Goal: Task Accomplishment & Management: Manage account settings

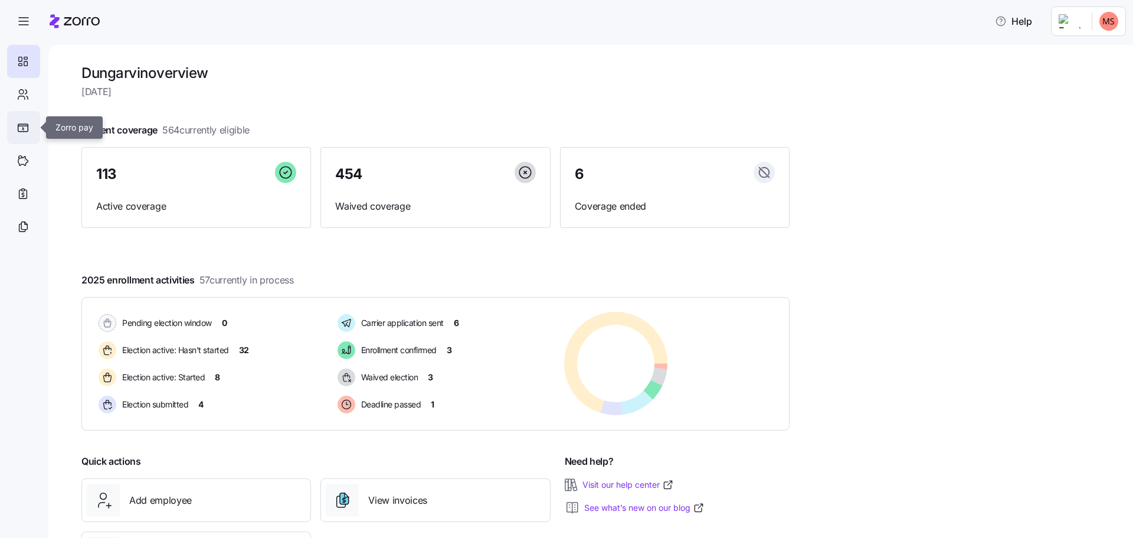
click at [17, 128] on icon at bounding box center [23, 127] width 12 height 9
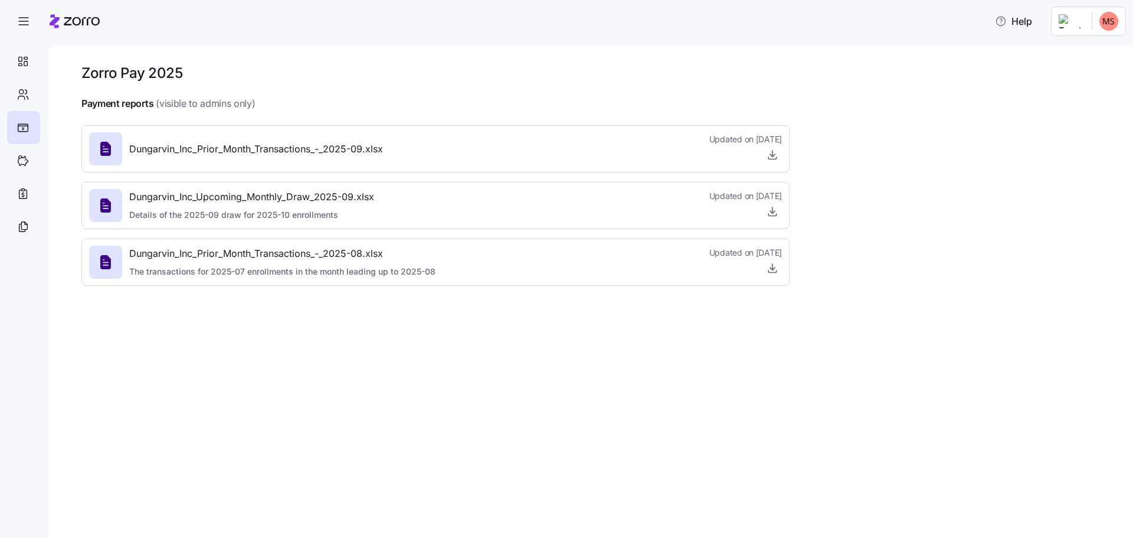
drag, startPoint x: 224, startPoint y: 449, endPoint x: 246, endPoint y: 407, distance: 48.1
click at [224, 449] on div "Zorro Pay 2025 Payment reports (visible to admins only) Dungarvin_Inc_Prior_Mon…" at bounding box center [590, 291] width 1085 height 493
click at [24, 58] on icon at bounding box center [23, 61] width 13 height 14
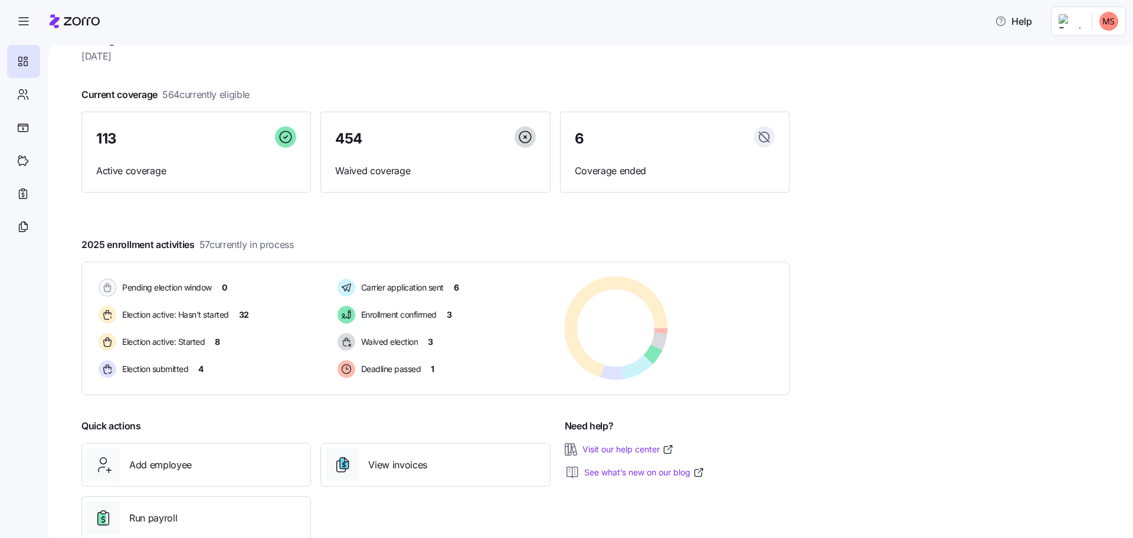
scroll to position [66, 0]
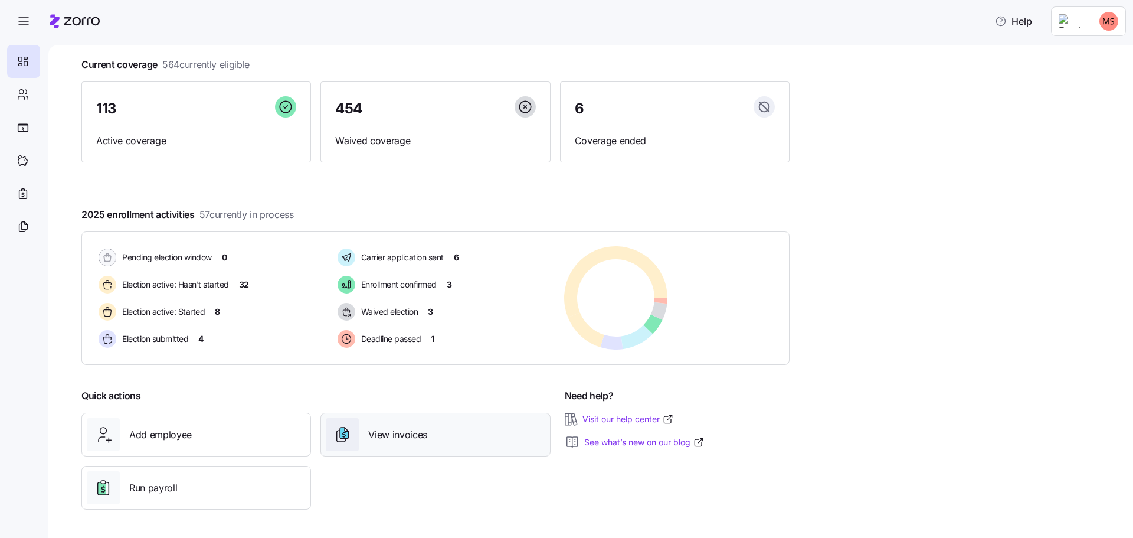
click at [398, 439] on span "View invoices" at bounding box center [397, 434] width 59 height 15
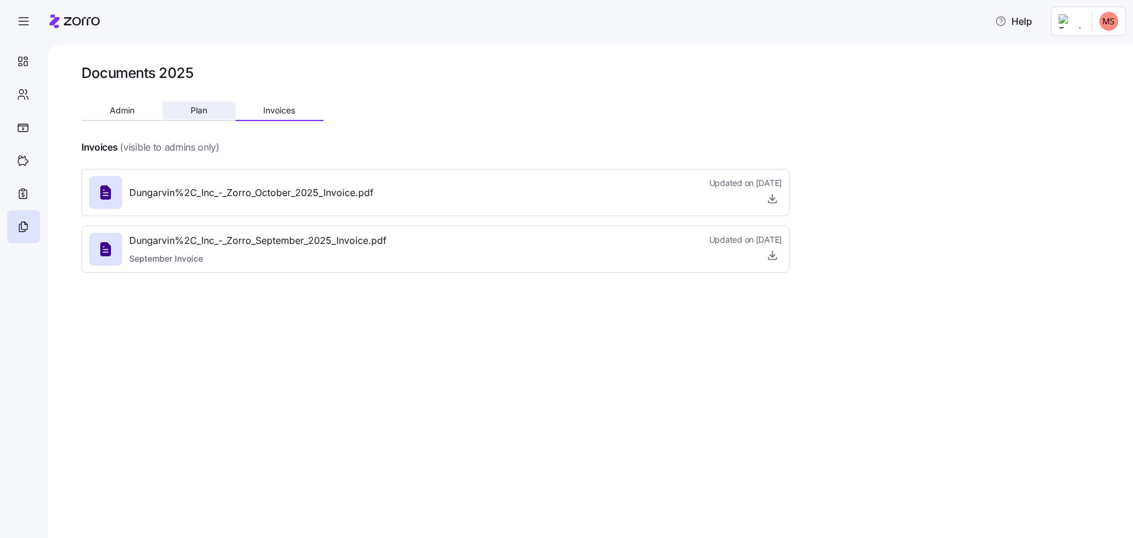
click at [195, 113] on span "Plan" at bounding box center [199, 110] width 17 height 8
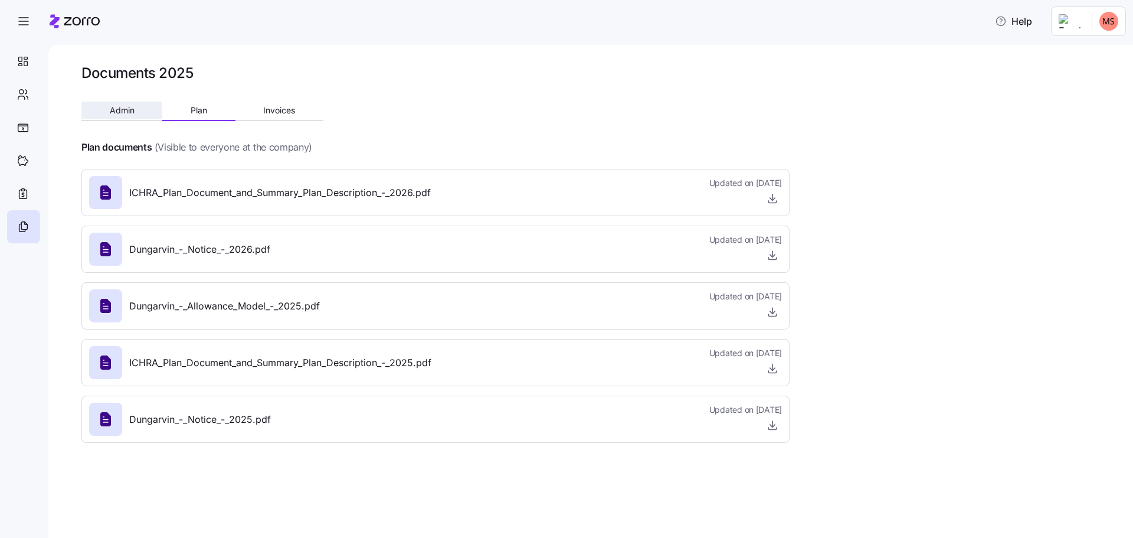
click at [142, 109] on button "Admin" at bounding box center [121, 111] width 81 height 18
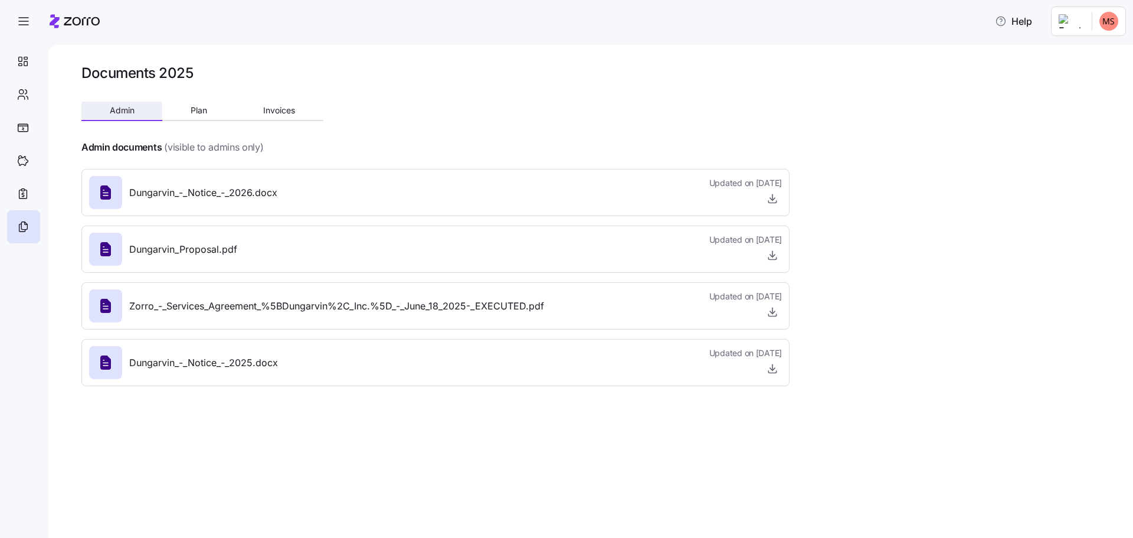
click at [117, 112] on span "Admin" at bounding box center [122, 110] width 25 height 8
click at [196, 110] on span "Plan" at bounding box center [199, 110] width 17 height 8
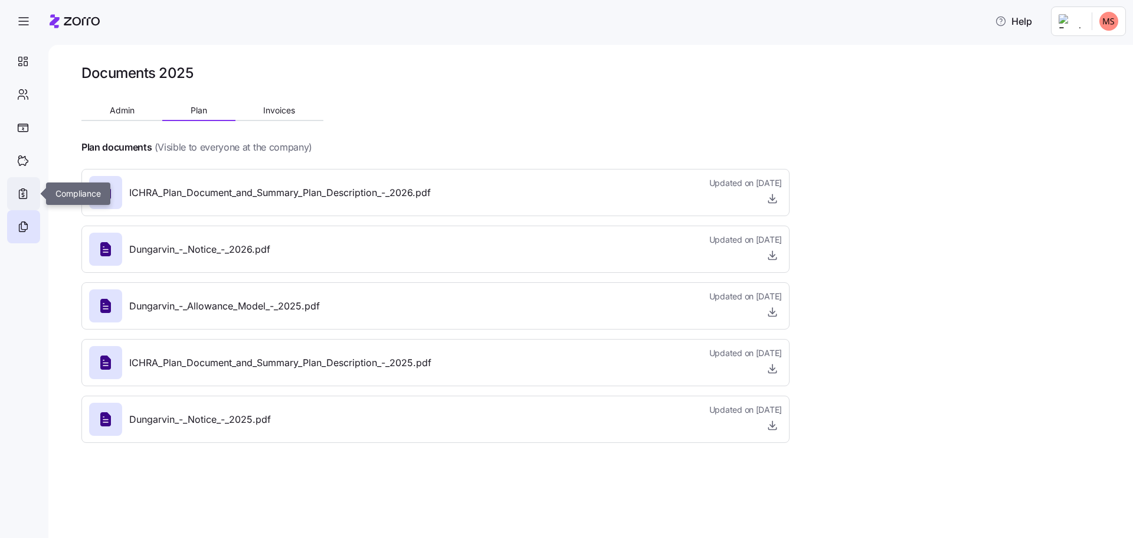
click at [26, 194] on icon at bounding box center [23, 194] width 13 height 14
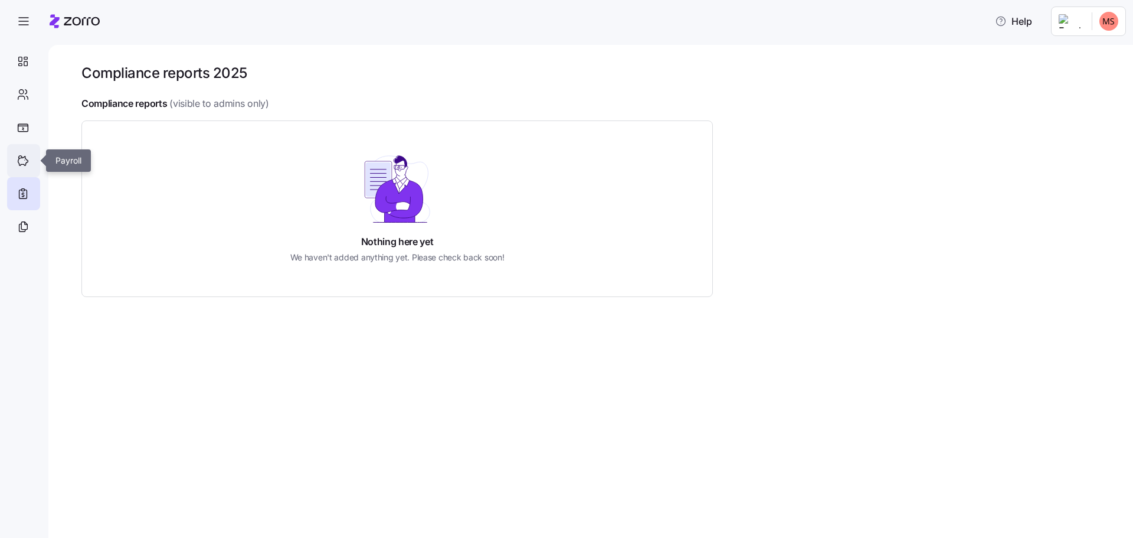
click at [23, 154] on icon at bounding box center [23, 160] width 13 height 14
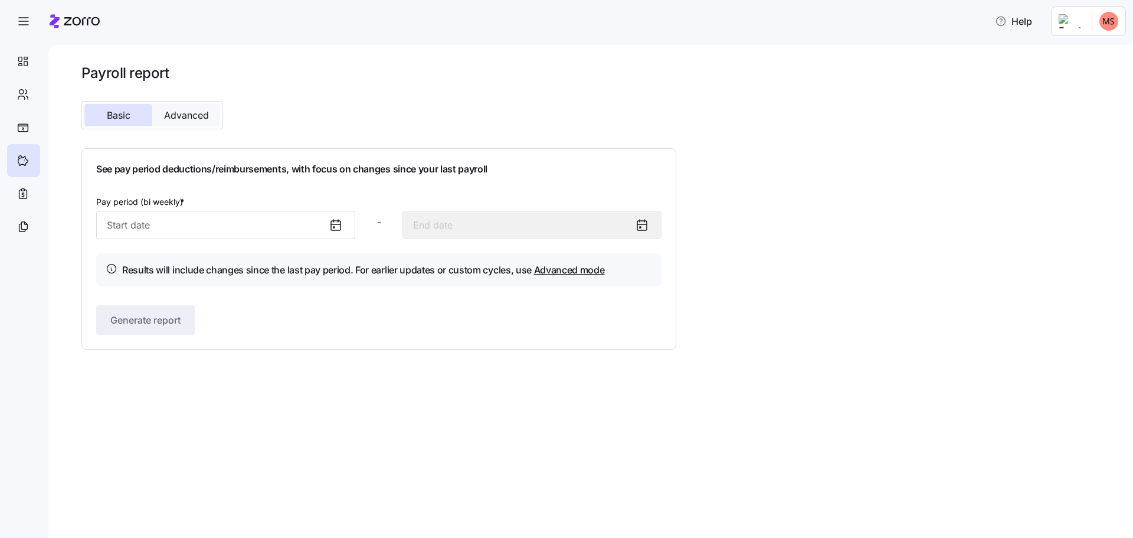
click at [197, 110] on span "Advanced" at bounding box center [186, 114] width 45 height 9
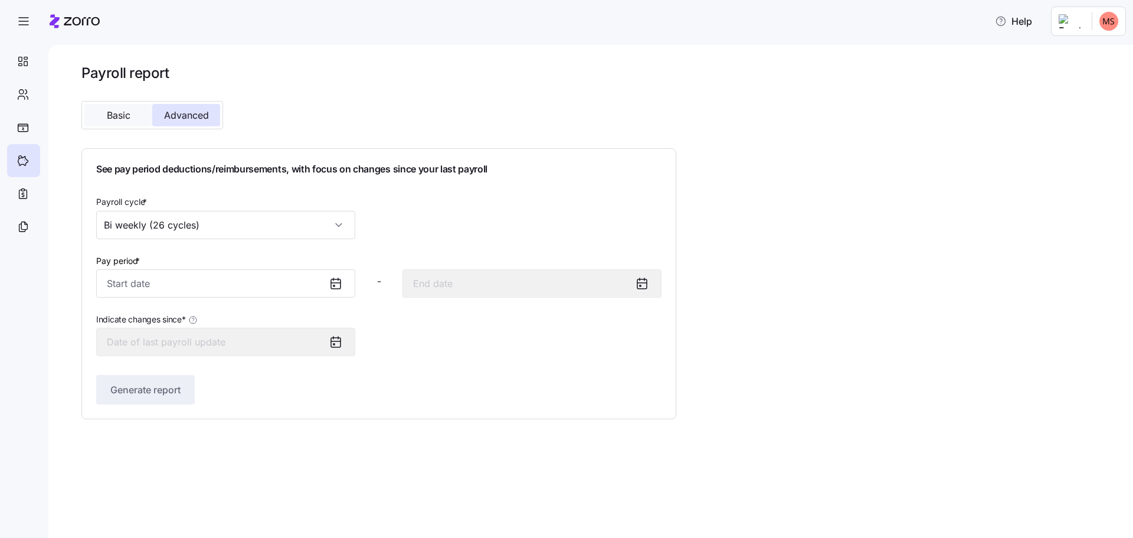
click at [115, 115] on span "Basic" at bounding box center [119, 114] width 24 height 9
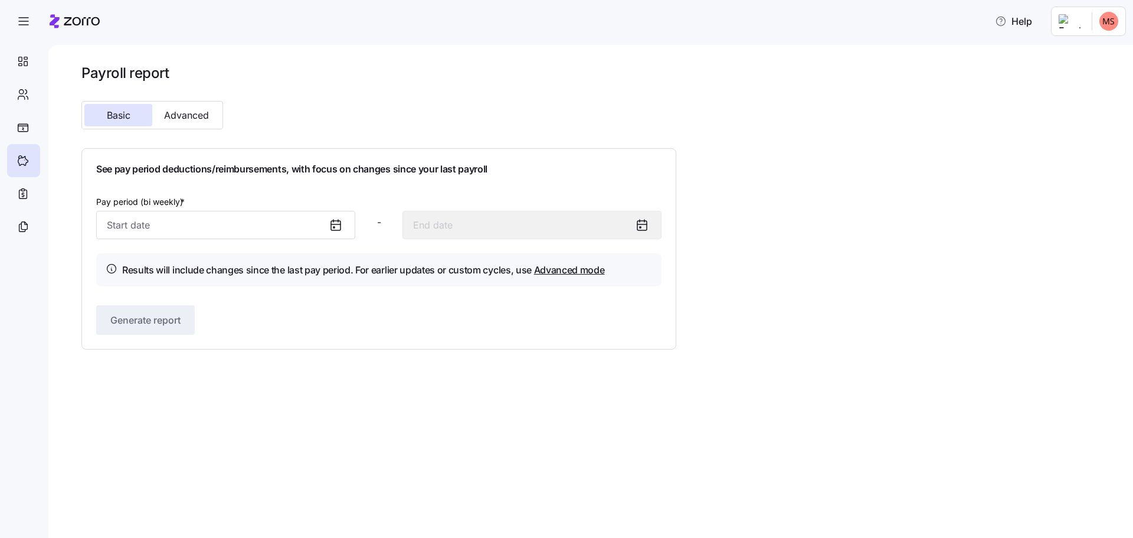
click at [336, 226] on icon at bounding box center [336, 225] width 14 height 14
click at [257, 222] on input "Pay period (bi weekly) *" at bounding box center [225, 225] width 259 height 28
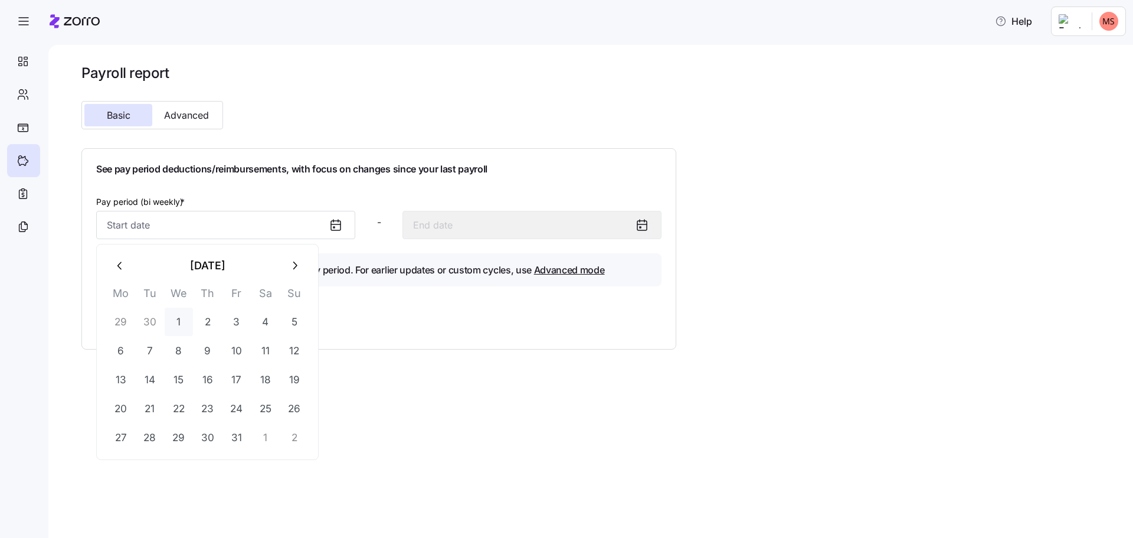
click at [179, 322] on button "1" at bounding box center [179, 322] width 28 height 28
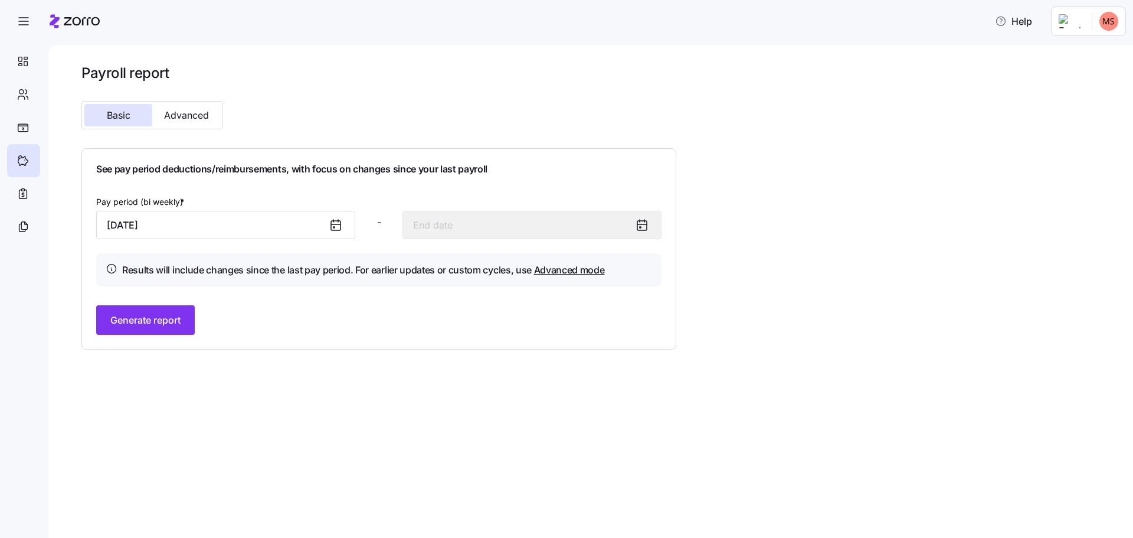
type input "[DATE]"
click at [644, 223] on icon at bounding box center [642, 225] width 14 height 14
click at [155, 318] on span "Generate report" at bounding box center [145, 320] width 70 height 14
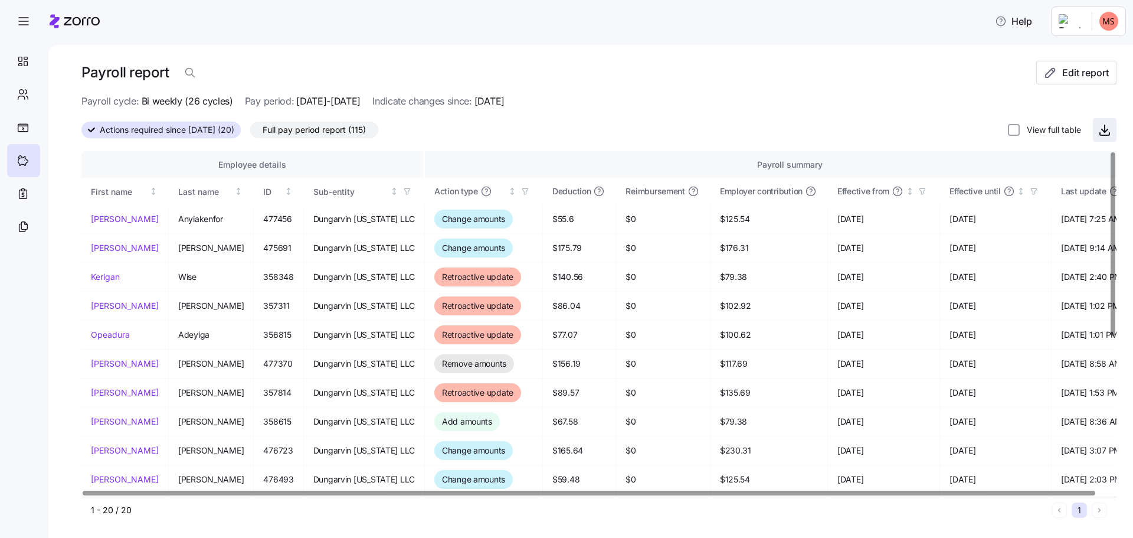
click at [1105, 132] on icon "button" at bounding box center [1105, 128] width 0 height 7
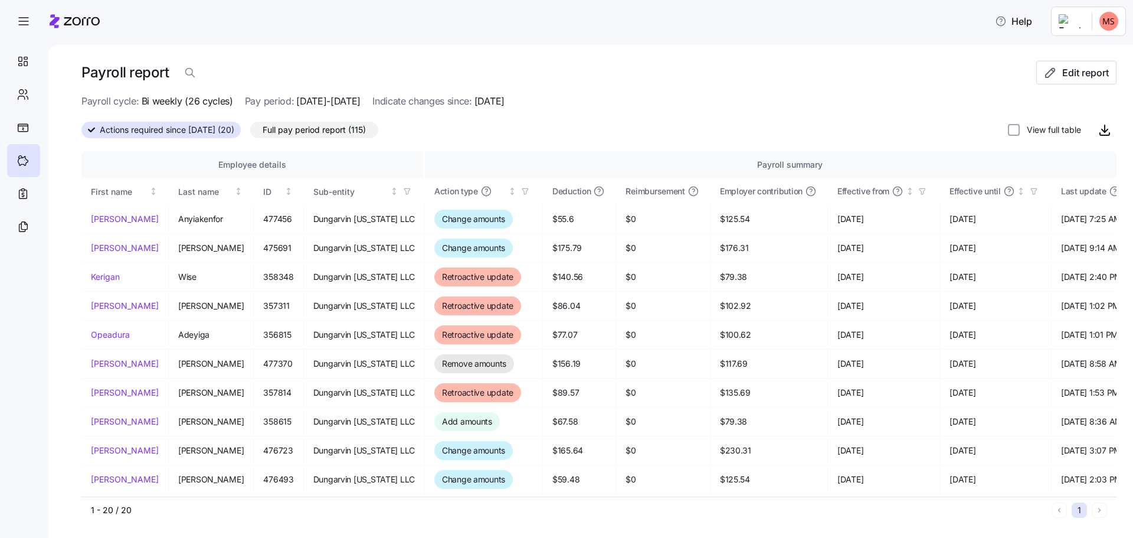
drag, startPoint x: 27, startPoint y: 480, endPoint x: 216, endPoint y: 31, distance: 487.3
click at [27, 480] on nav at bounding box center [24, 288] width 48 height 500
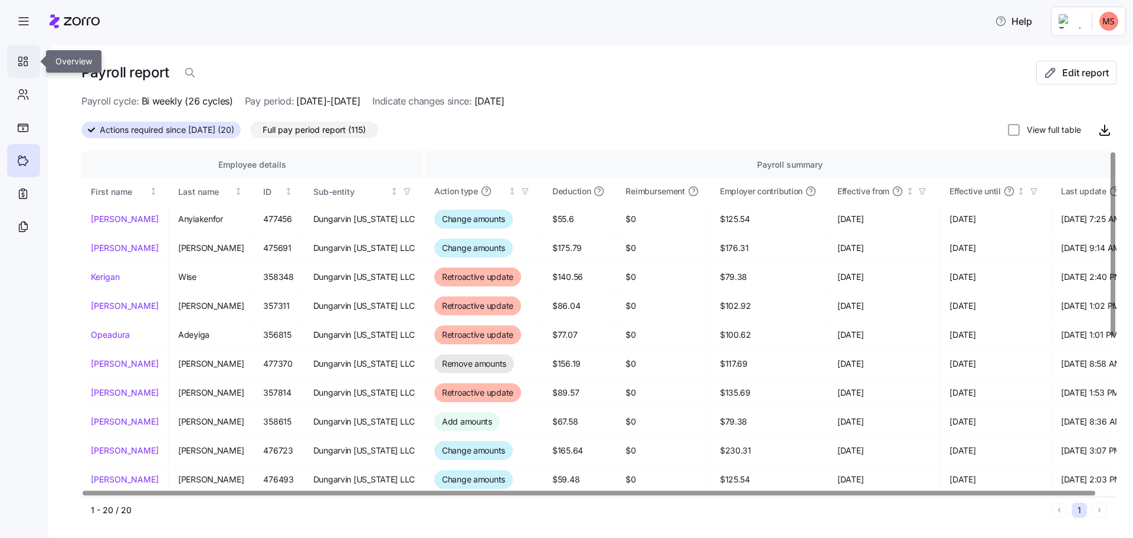
click at [22, 25] on icon "button" at bounding box center [24, 21] width 14 height 14
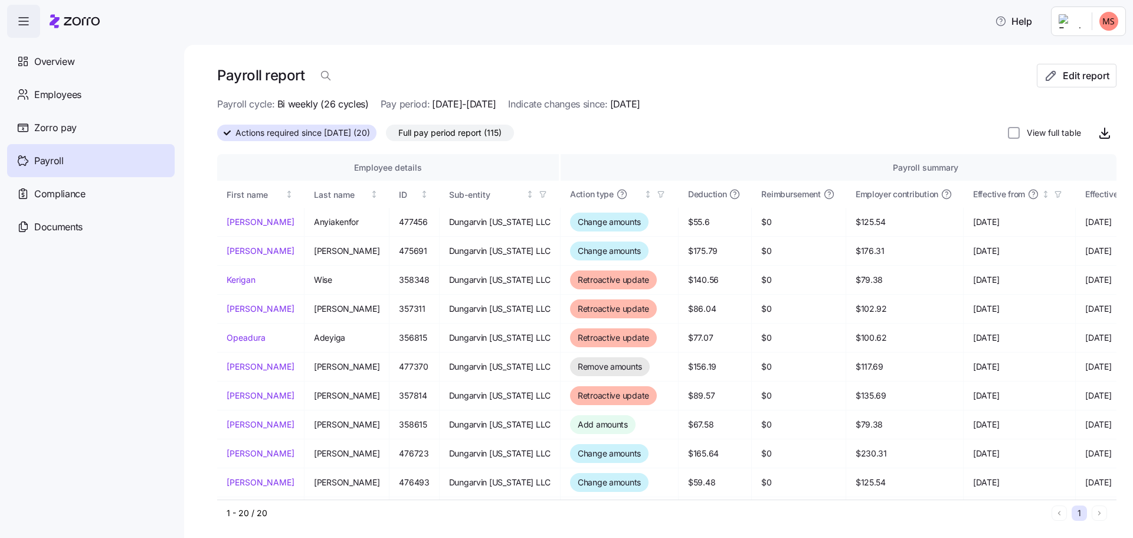
click at [46, 348] on nav "Overview Employees Zorro pay Payroll Compliance Documents" at bounding box center [92, 288] width 184 height 500
click at [65, 93] on span "Employees" at bounding box center [57, 94] width 47 height 15
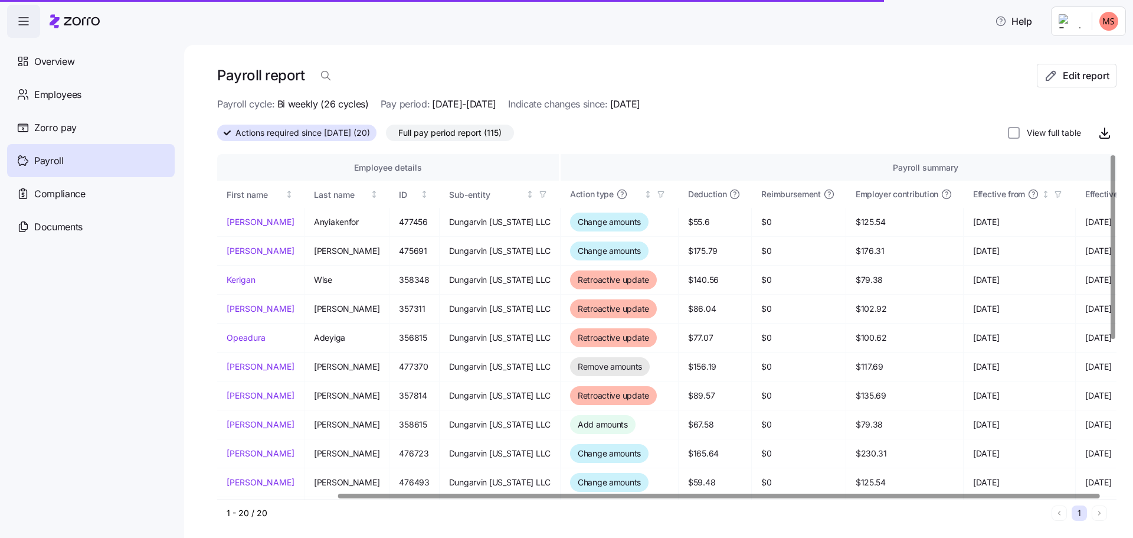
scroll to position [0, 140]
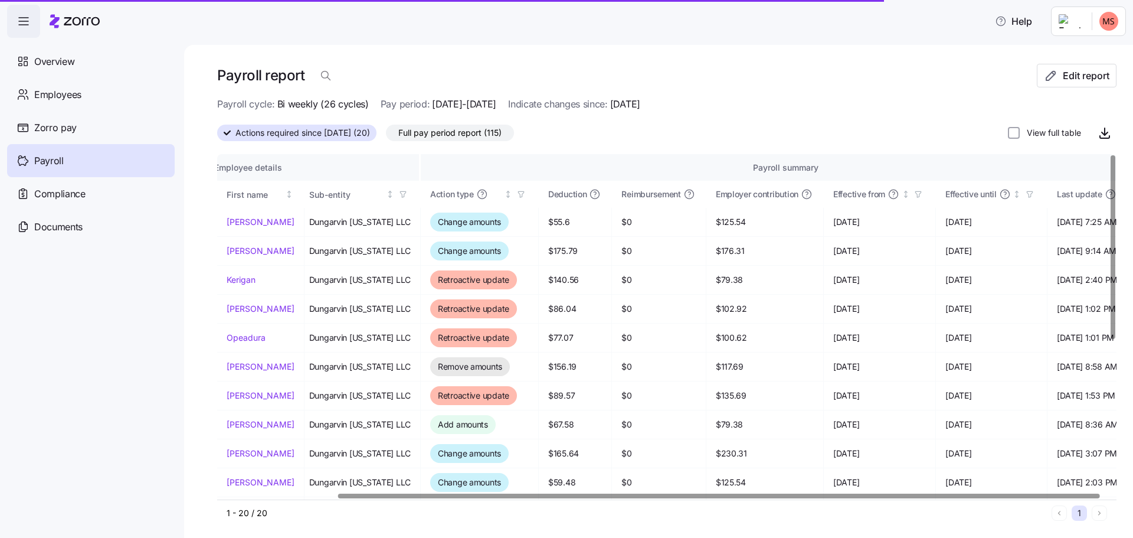
click at [1072, 493] on div at bounding box center [718, 495] width 761 height 4
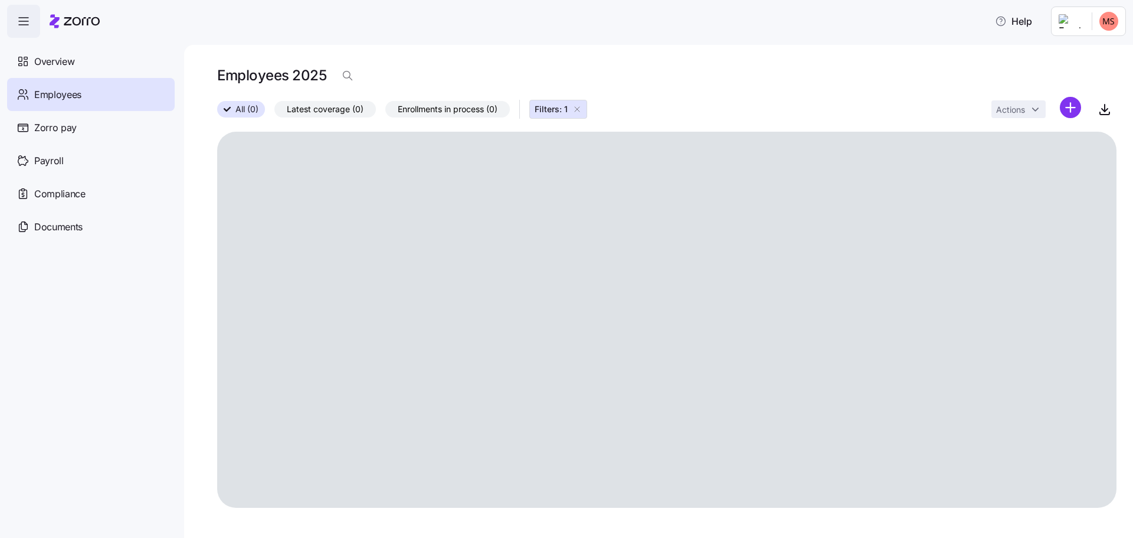
click at [577, 105] on icon "button" at bounding box center [577, 108] width 9 height 9
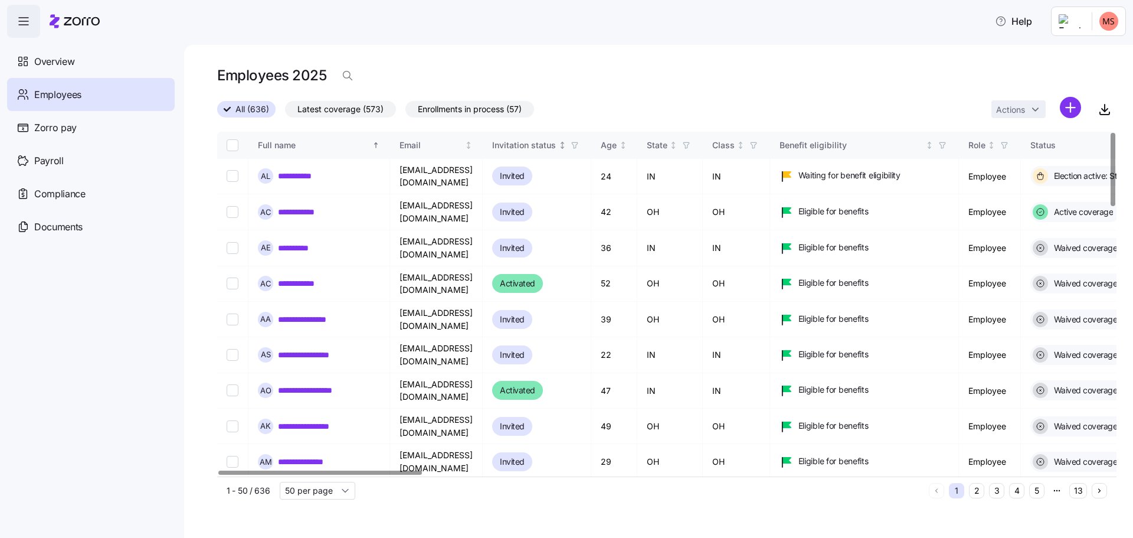
click at [579, 142] on icon "button" at bounding box center [575, 145] width 8 height 8
click at [558, 272] on icon at bounding box center [553, 274] width 11 height 11
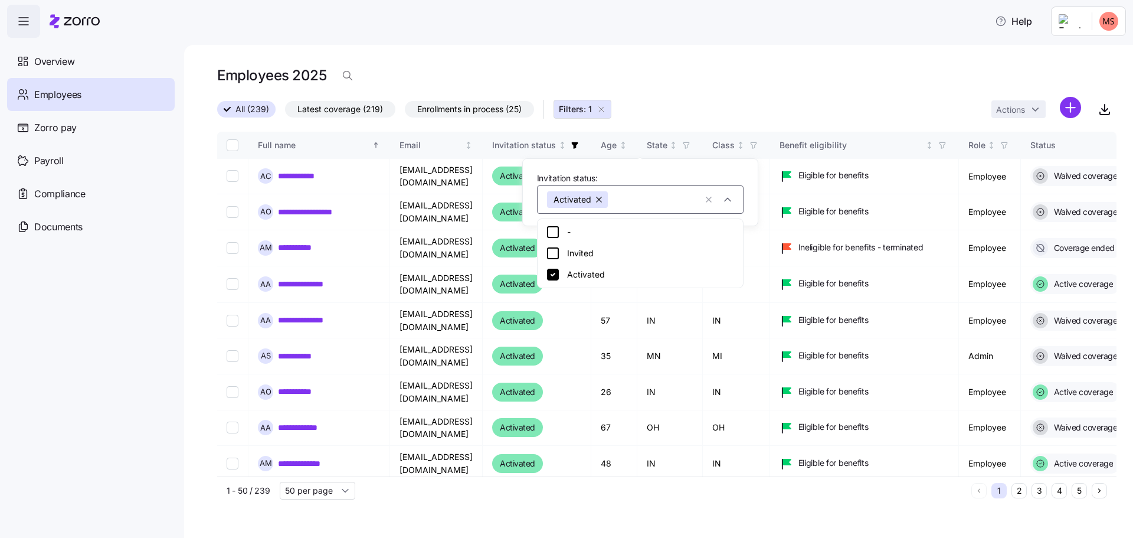
click at [547, 273] on icon at bounding box center [553, 274] width 14 height 14
click at [130, 361] on nav "Overview Employees Zorro pay Payroll Compliance Documents" at bounding box center [92, 288] width 184 height 500
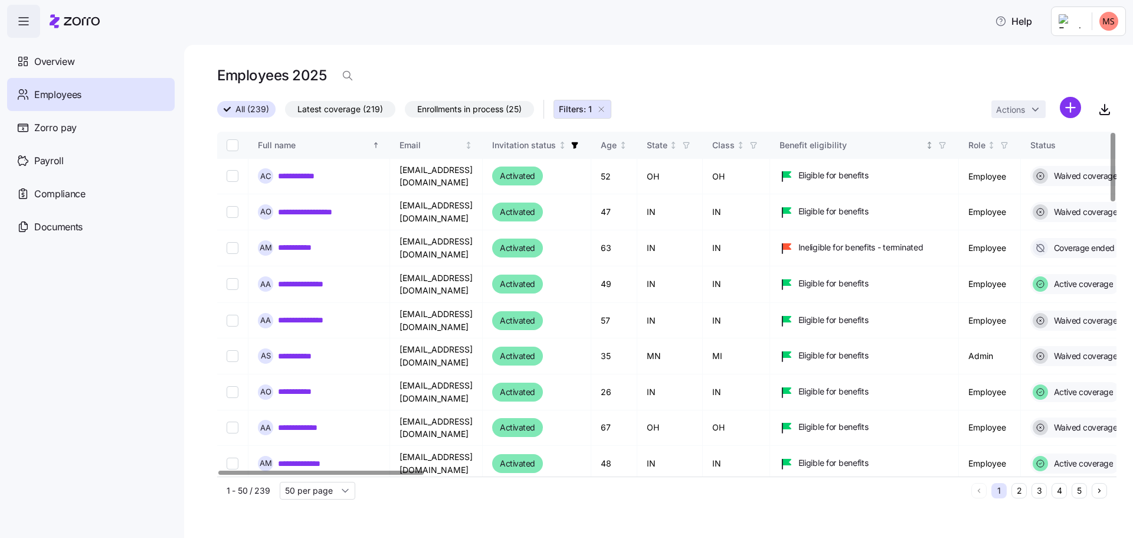
click at [947, 145] on icon "button" at bounding box center [942, 145] width 8 height 8
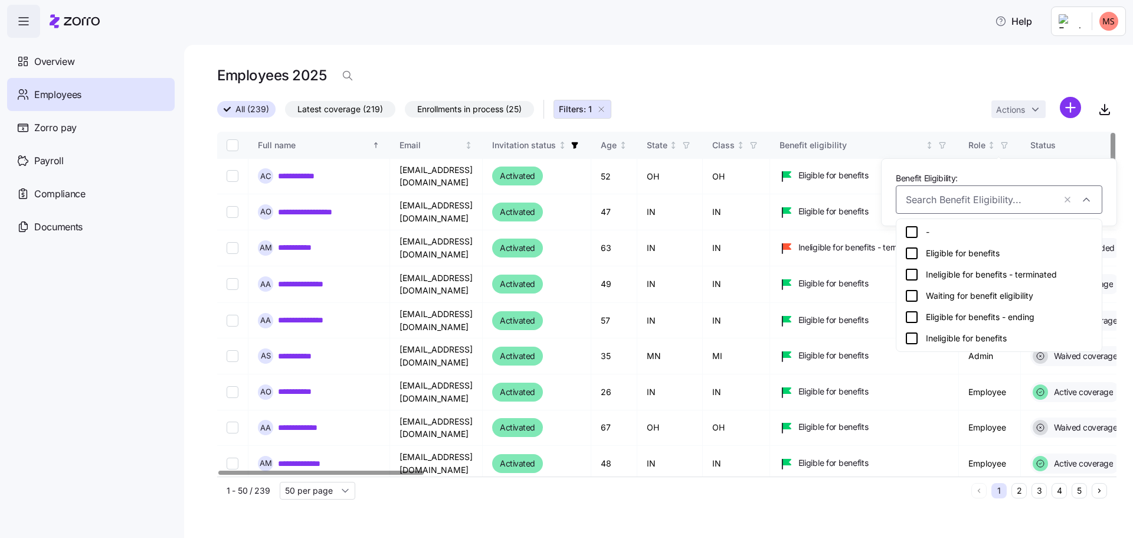
click at [762, 86] on div "Employees 2025" at bounding box center [666, 76] width 899 height 24
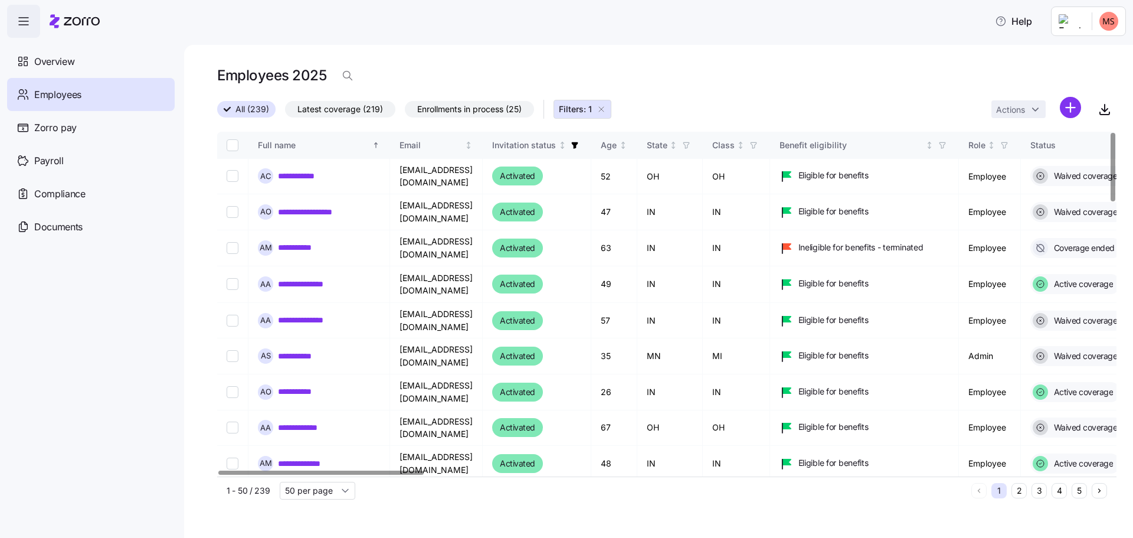
drag, startPoint x: 386, startPoint y: 469, endPoint x: 361, endPoint y: 473, distance: 25.0
click at [490, 480] on div "**********" at bounding box center [666, 318] width 899 height 372
click at [424, 474] on div at bounding box center [320, 472] width 205 height 4
click at [424, 475] on div at bounding box center [321, 472] width 205 height 4
click at [1034, 483] on div "1 2 3 4 5" at bounding box center [1040, 490] width 136 height 15
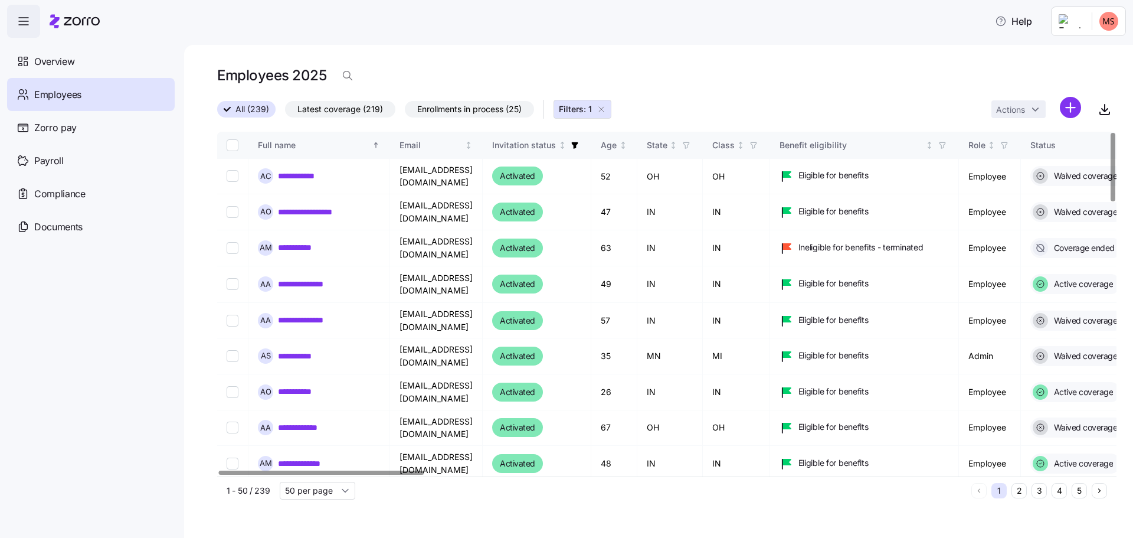
click at [175, 495] on nav "Overview Employees Zorro pay Payroll Compliance Documents" at bounding box center [92, 288] width 184 height 500
click at [825, 485] on div "**********" at bounding box center [666, 318] width 899 height 372
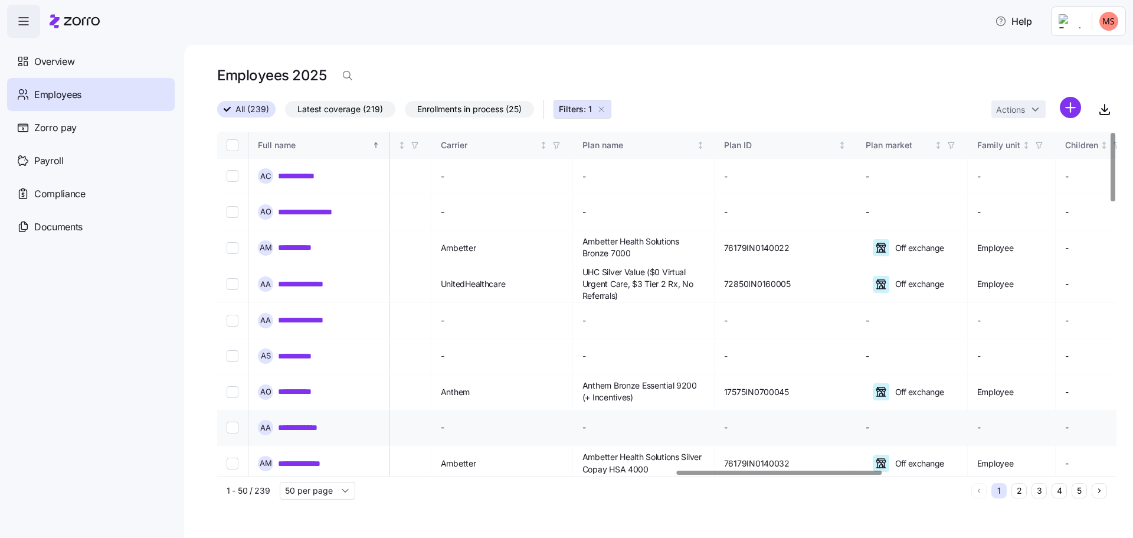
click at [882, 475] on div at bounding box center [779, 472] width 205 height 4
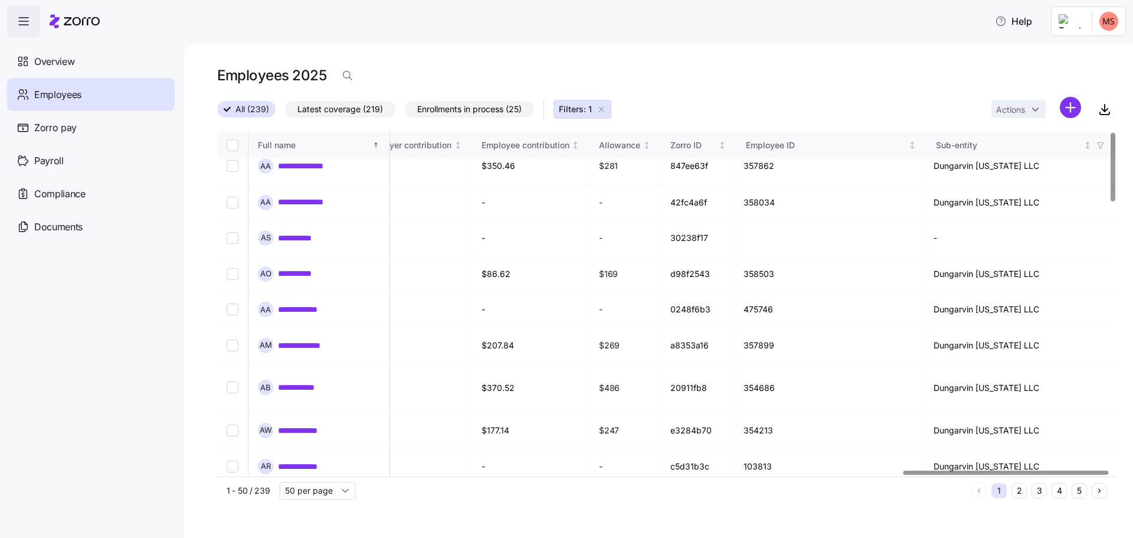
scroll to position [0, 3002]
